Goal: Information Seeking & Learning: Find specific fact

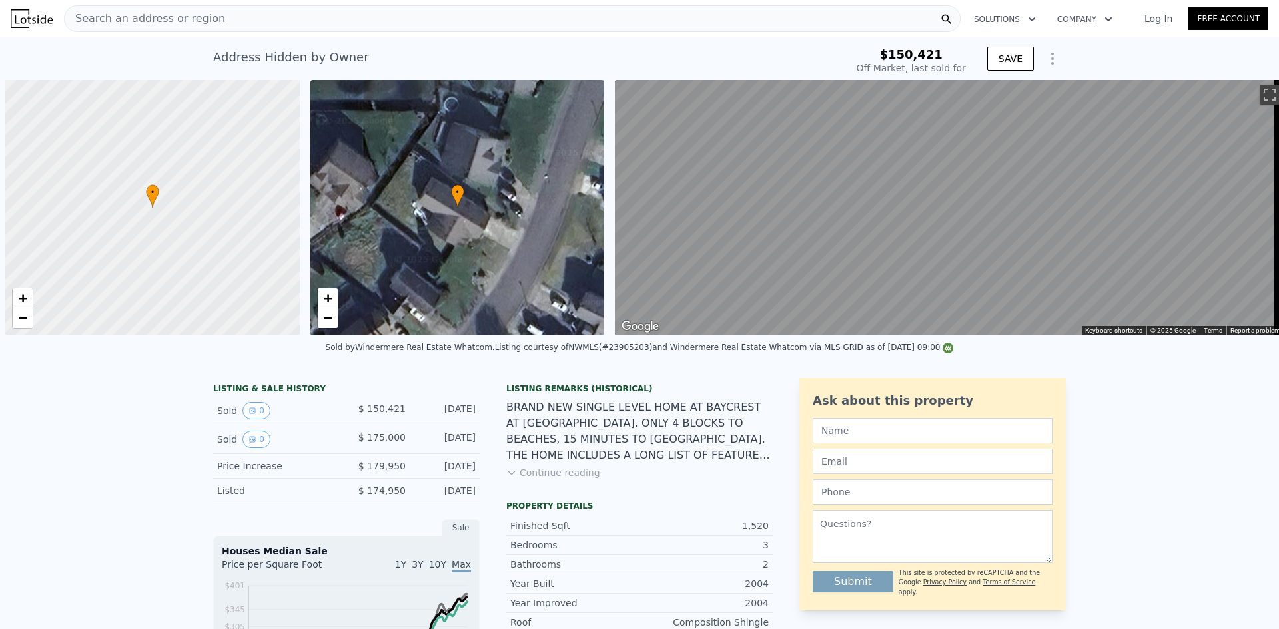
click at [202, 12] on span "Search an address or region" at bounding box center [145, 19] width 160 height 16
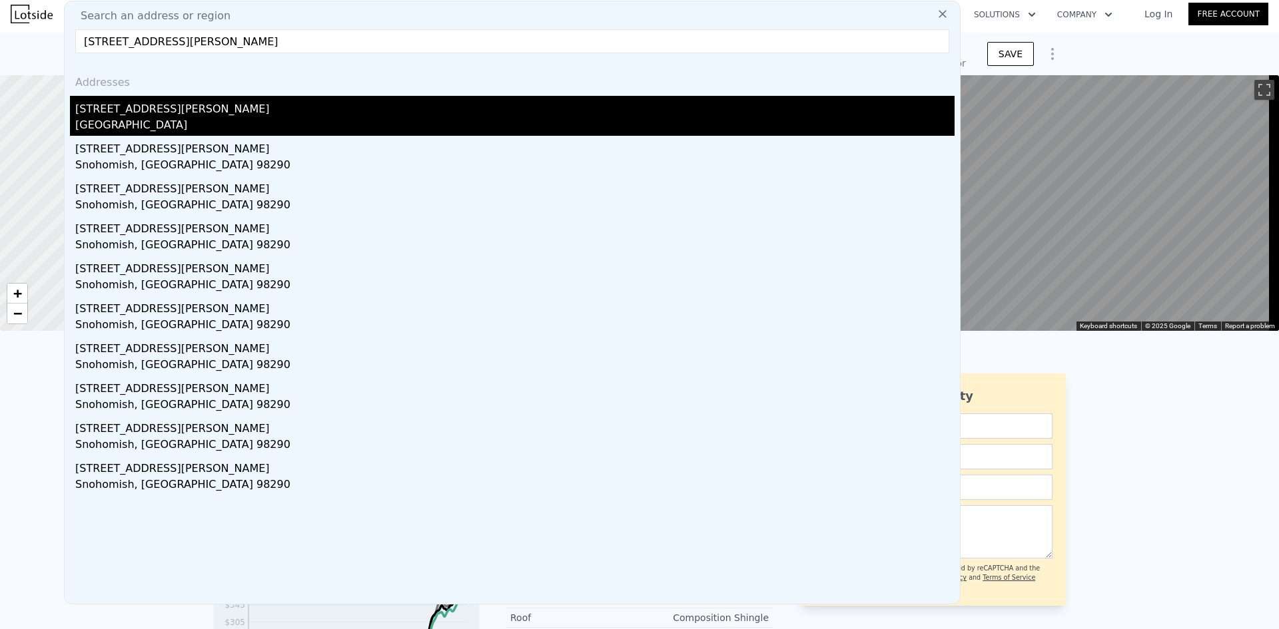
type input "[STREET_ADDRESS][PERSON_NAME]"
click at [171, 109] on div "[STREET_ADDRESS][PERSON_NAME]" at bounding box center [514, 106] width 879 height 21
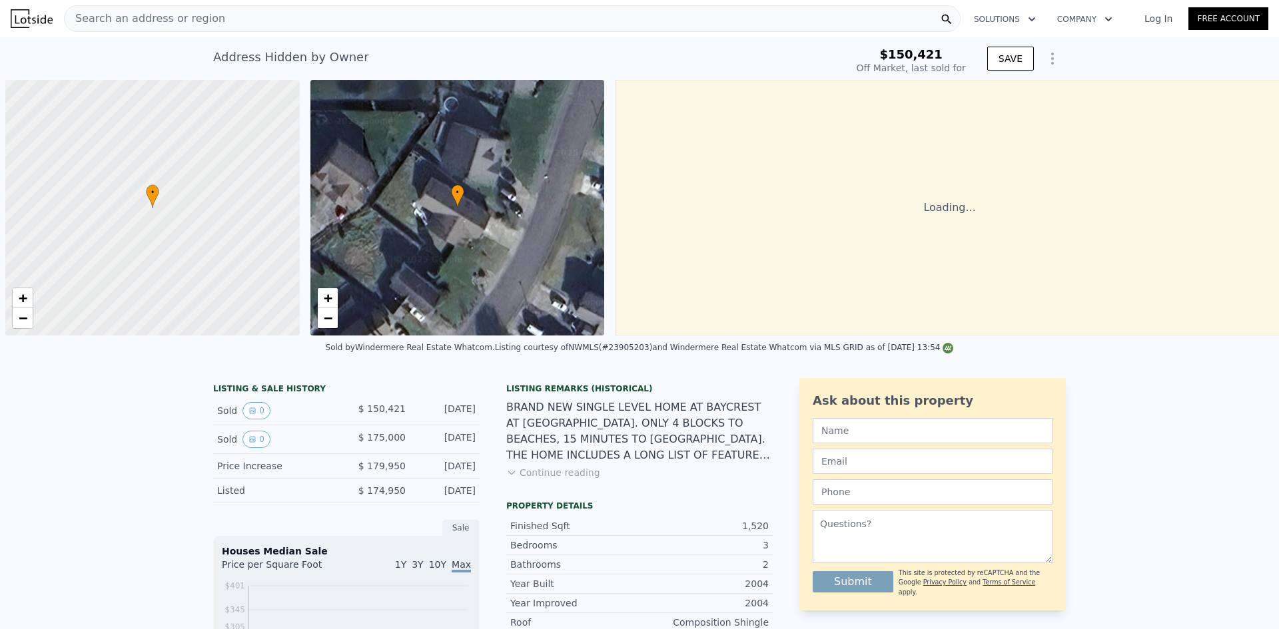
scroll to position [0, 5]
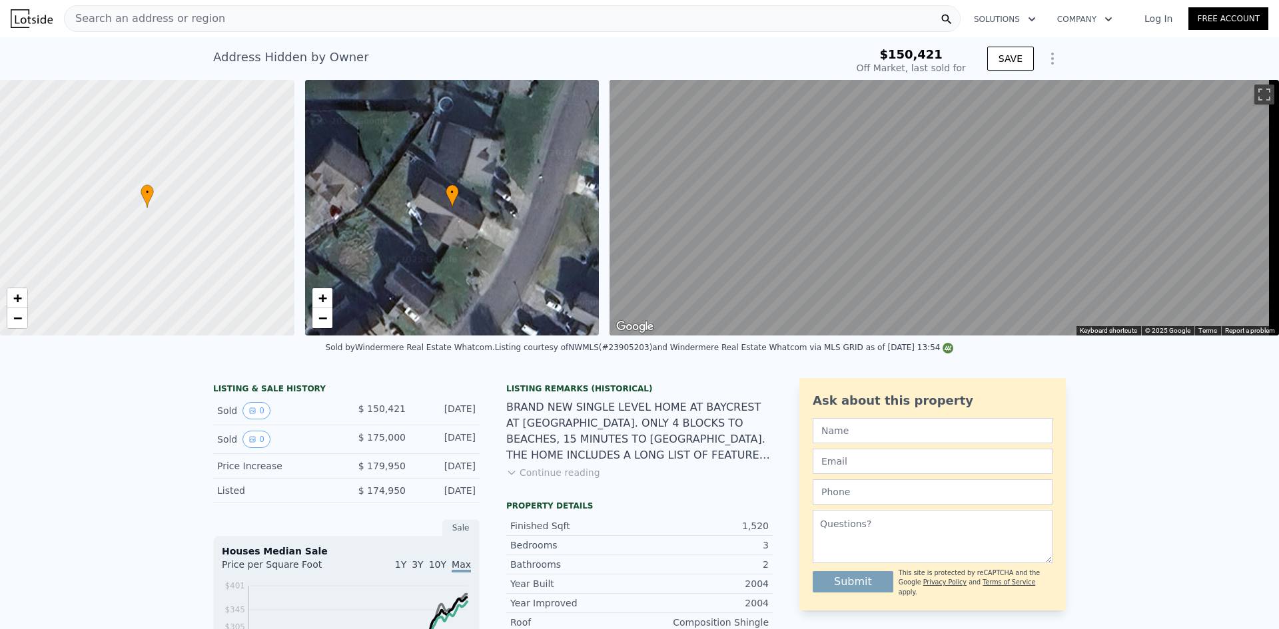
click at [204, 23] on span "Search an address or region" at bounding box center [145, 19] width 160 height 16
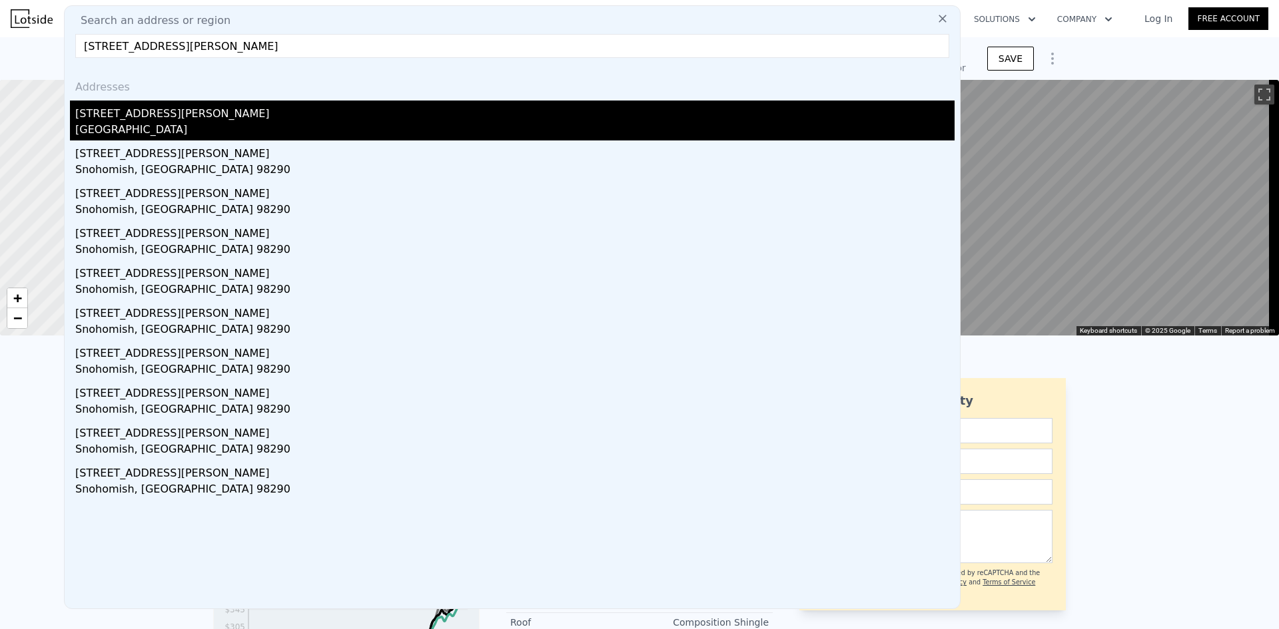
type input "[STREET_ADDRESS][PERSON_NAME]"
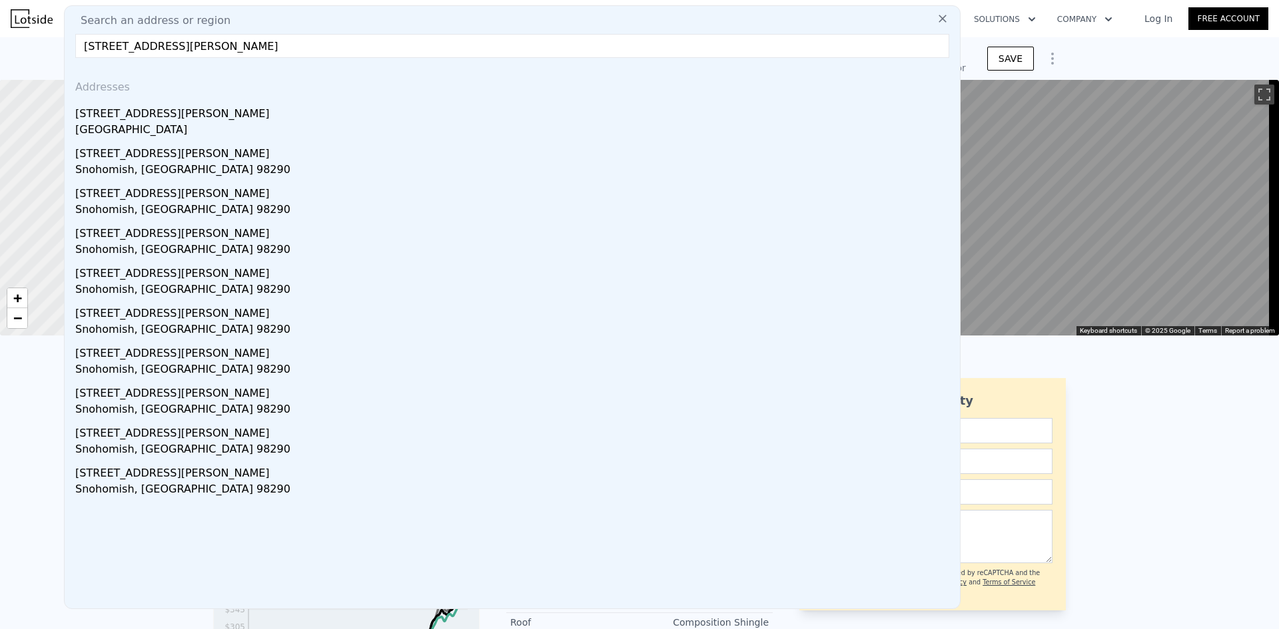
drag, startPoint x: 145, startPoint y: 117, endPoint x: 160, endPoint y: 0, distance: 117.5
click at [145, 117] on div "[STREET_ADDRESS][PERSON_NAME]" at bounding box center [514, 111] width 879 height 21
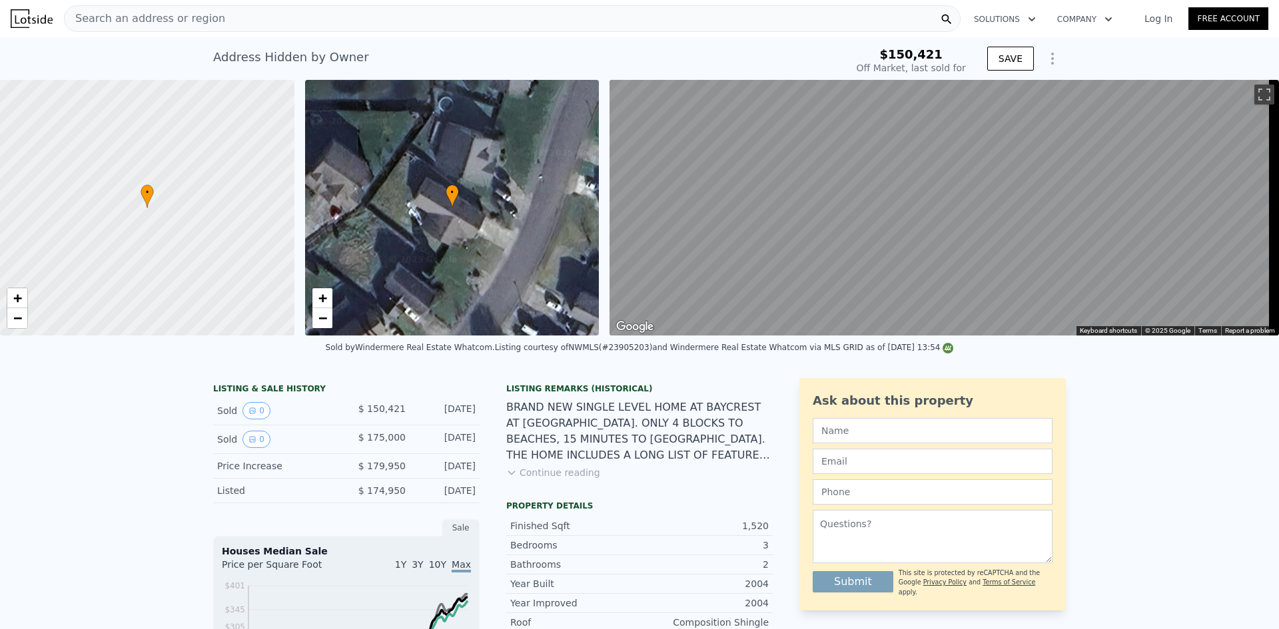
type input "$ 534,000"
type input "$ 308,682"
click at [169, 20] on span "Search an address or region" at bounding box center [145, 19] width 160 height 16
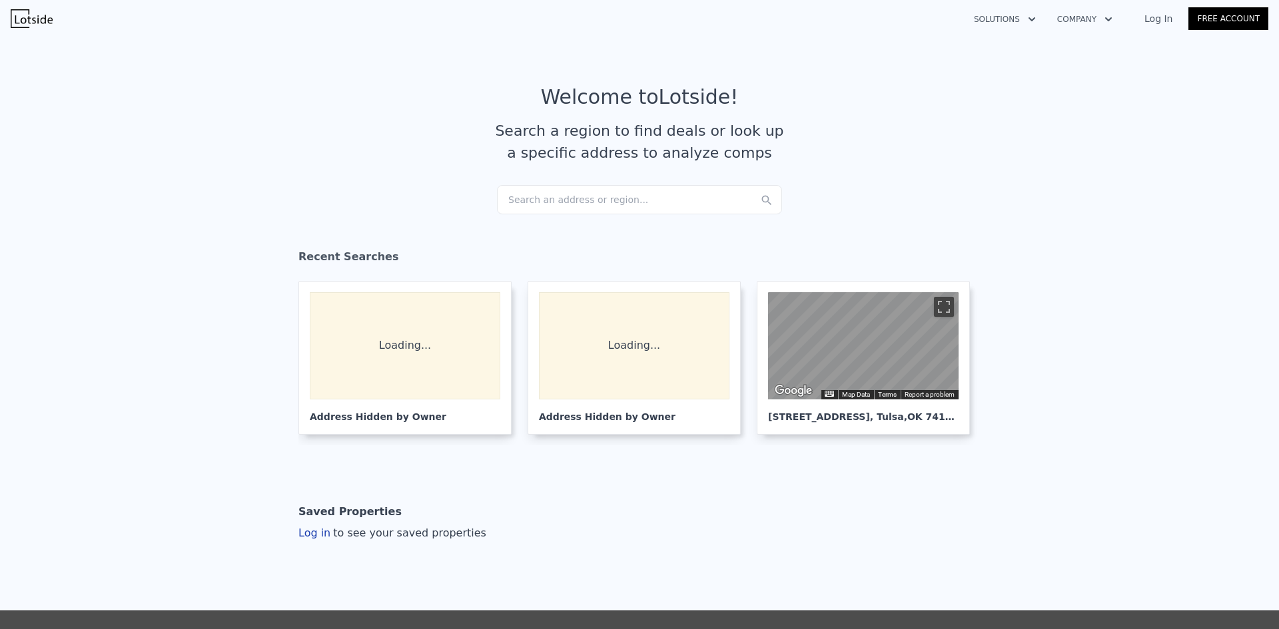
click at [561, 205] on div "Search an address or region..." at bounding box center [639, 199] width 285 height 29
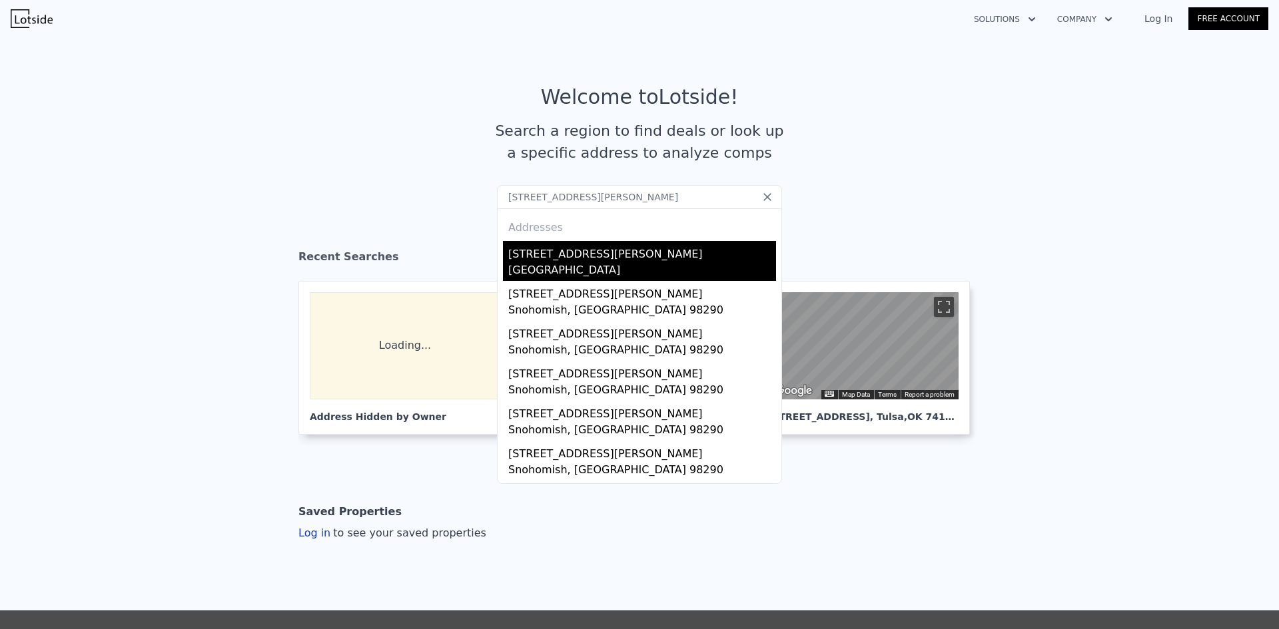
type input "[STREET_ADDRESS][PERSON_NAME]"
click at [570, 255] on div "[STREET_ADDRESS][PERSON_NAME]" at bounding box center [642, 251] width 268 height 21
